Goal: Information Seeking & Learning: Learn about a topic

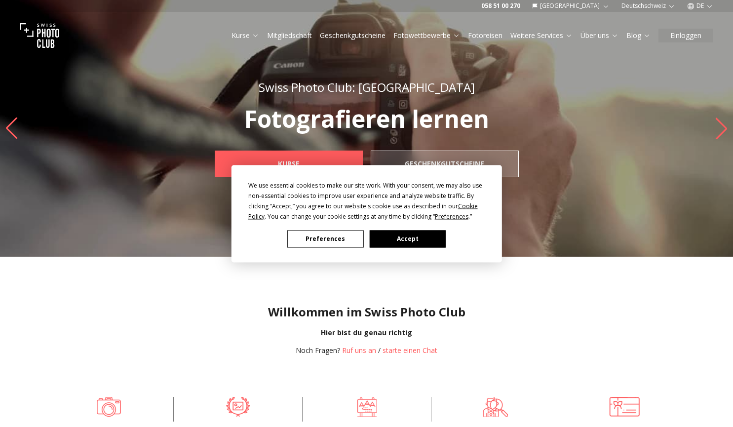
click at [352, 242] on button "Preferences" at bounding box center [325, 238] width 76 height 17
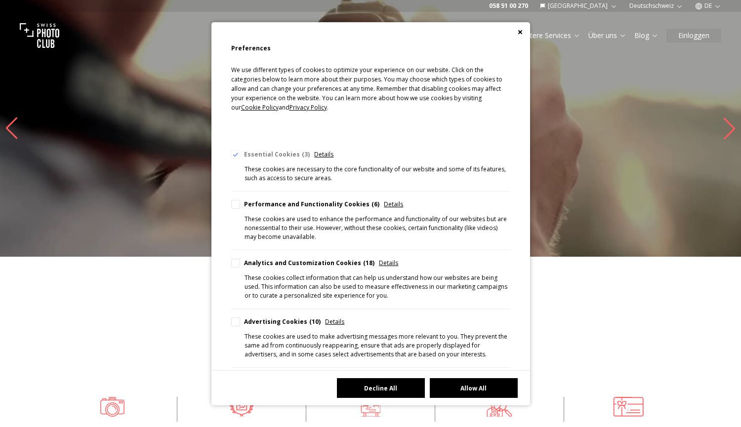
click at [390, 387] on button "Decline All" at bounding box center [381, 388] width 88 height 20
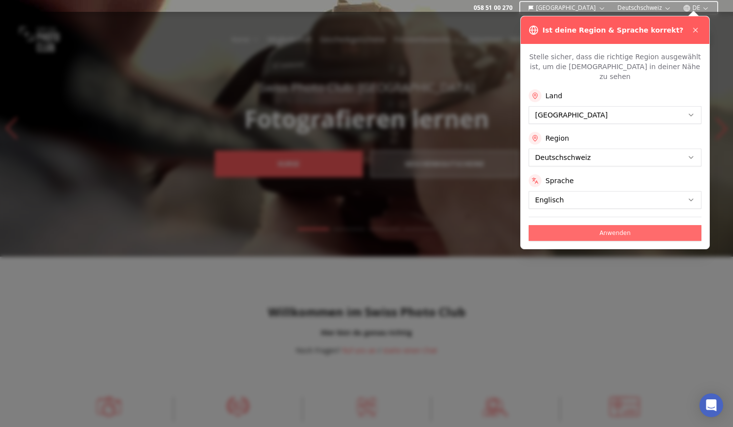
click at [576, 225] on button "Anwenden" at bounding box center [615, 233] width 173 height 16
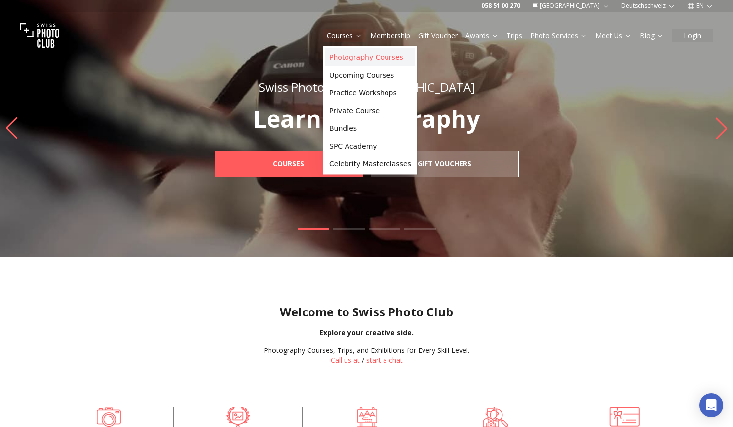
click at [351, 53] on link "Photography Courses" at bounding box center [370, 57] width 90 height 18
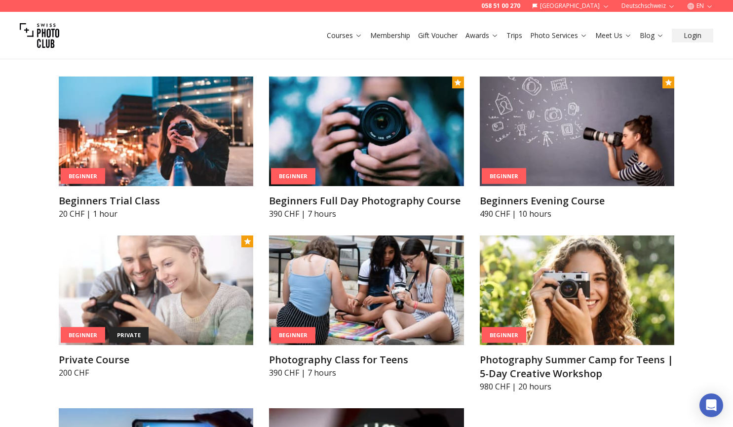
scroll to position [455, 0]
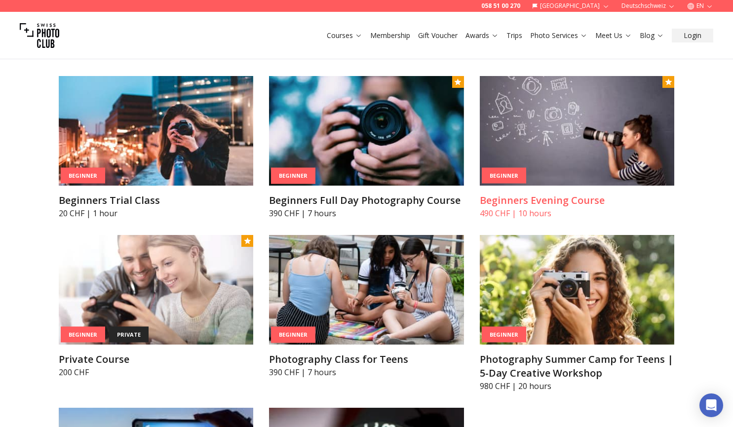
click at [592, 162] on img at bounding box center [577, 131] width 195 height 110
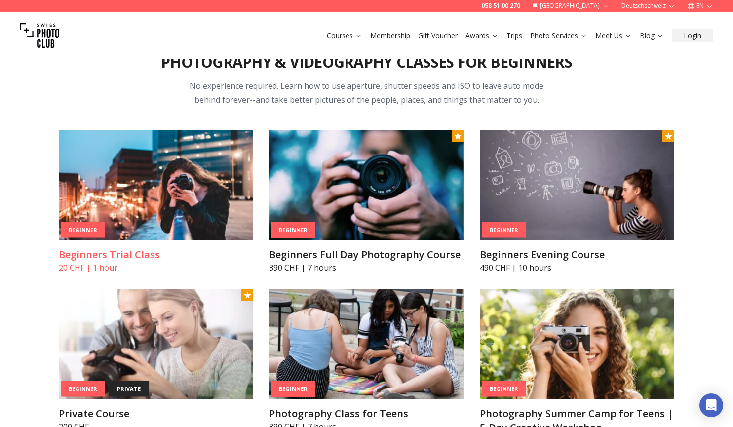
scroll to position [410, 0]
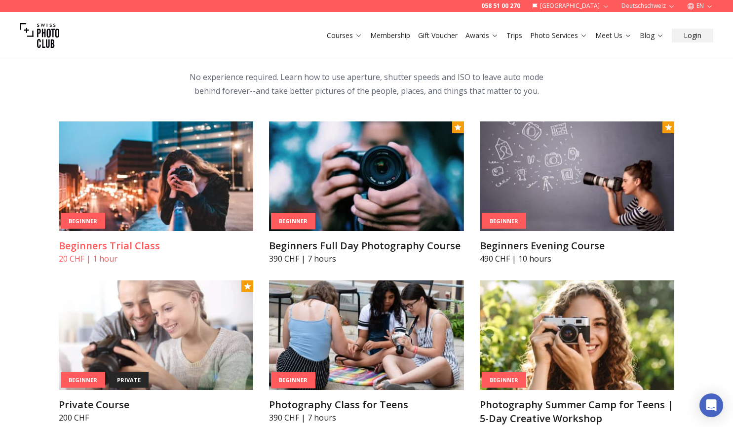
click at [158, 182] on img at bounding box center [156, 176] width 195 height 110
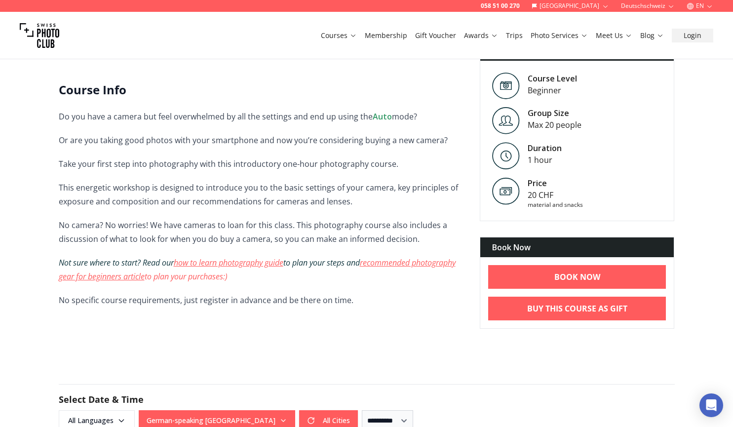
scroll to position [205, 0]
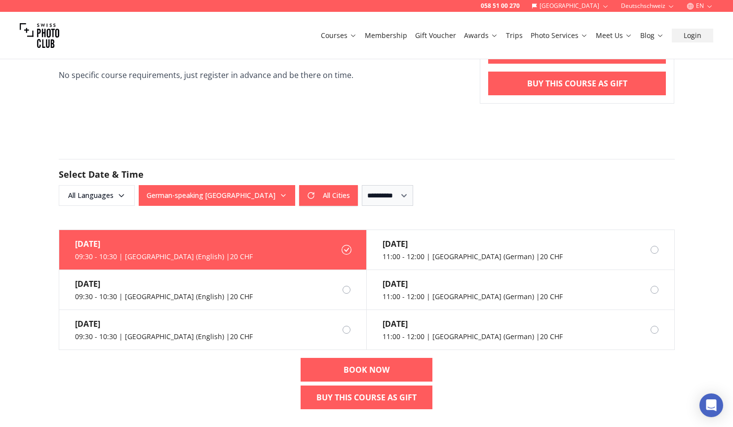
scroll to position [431, 0]
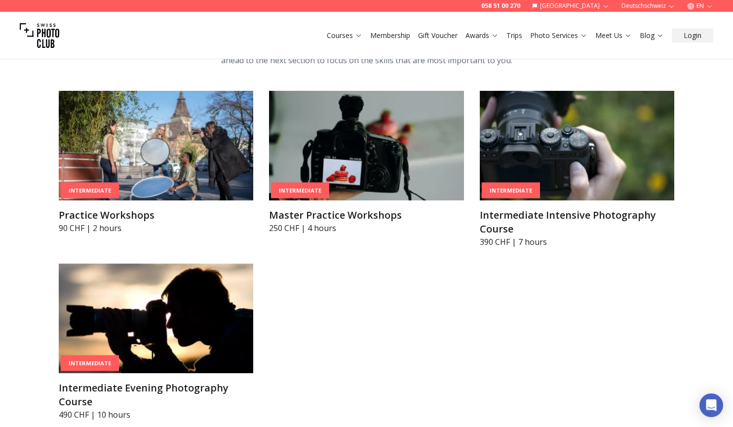
scroll to position [1575, 0]
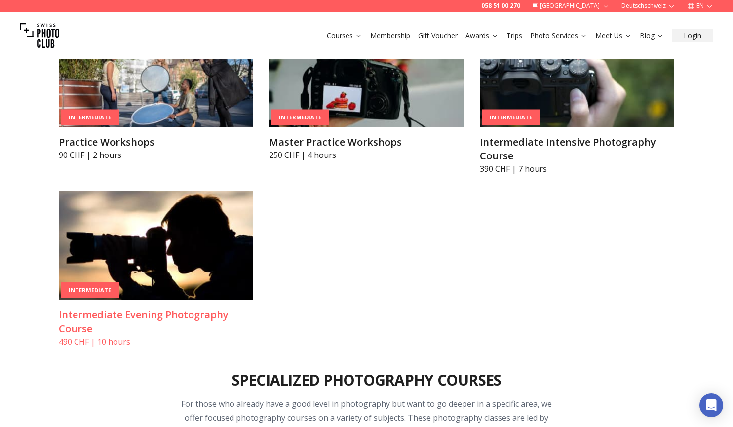
click at [193, 251] on img at bounding box center [156, 246] width 195 height 110
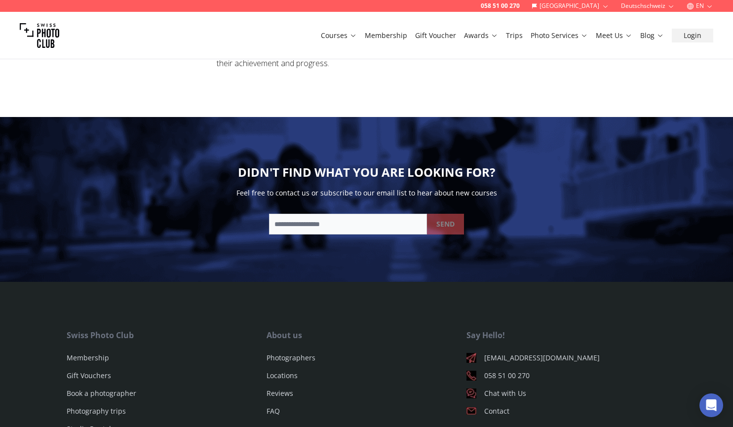
scroll to position [1618, 0]
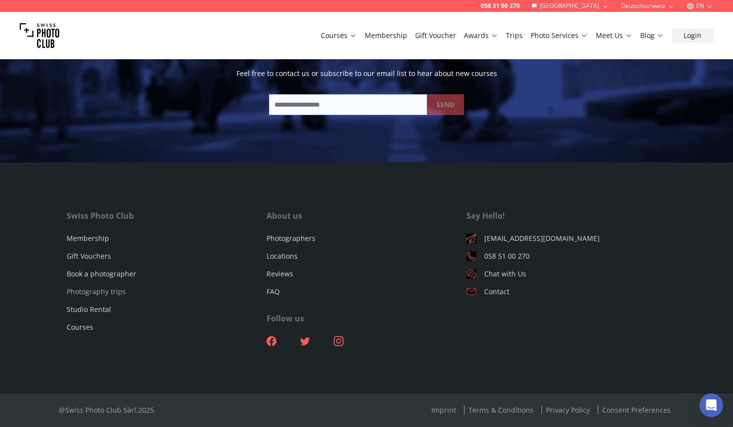
click at [108, 288] on link "Photography trips" at bounding box center [96, 291] width 59 height 9
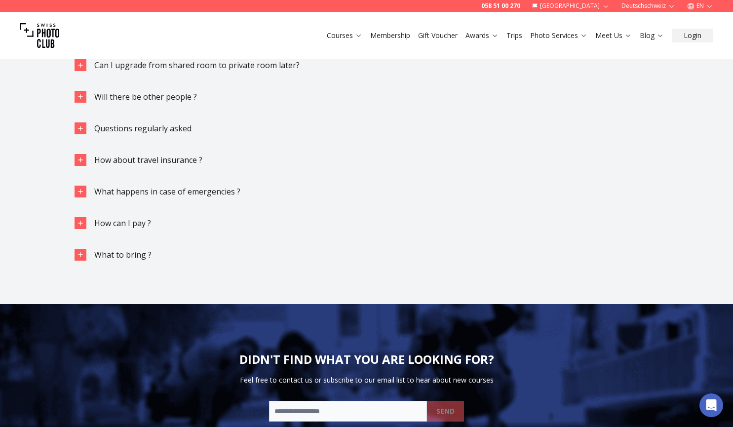
scroll to position [2161, 0]
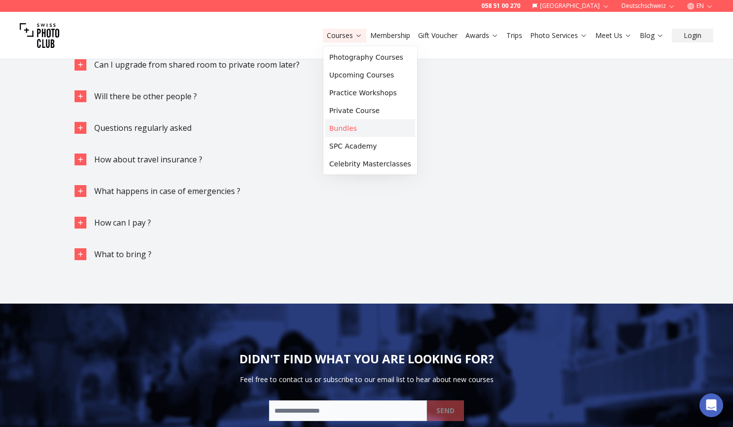
click at [340, 125] on link "Bundles" at bounding box center [370, 129] width 90 height 18
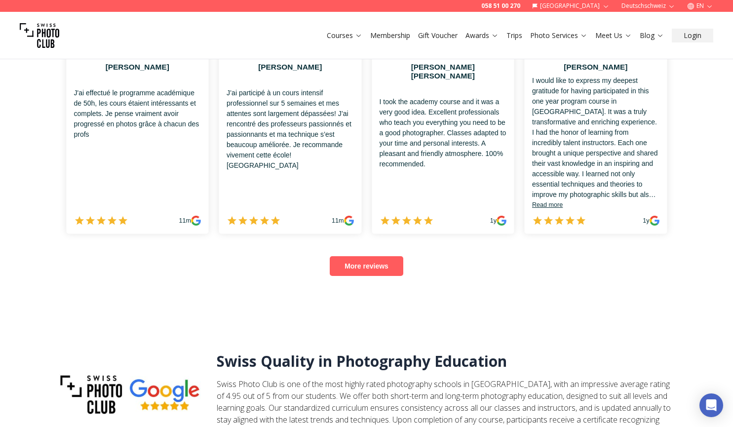
scroll to position [2340, 0]
